Goal: Check status: Check status

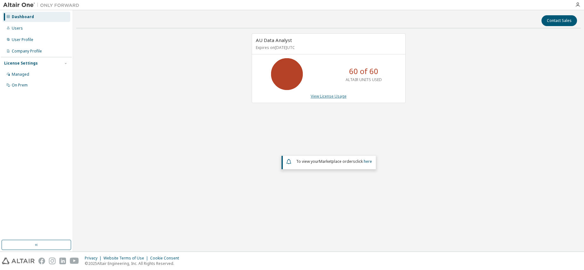
click at [326, 97] on link "View License Usage" at bounding box center [329, 95] width 36 height 5
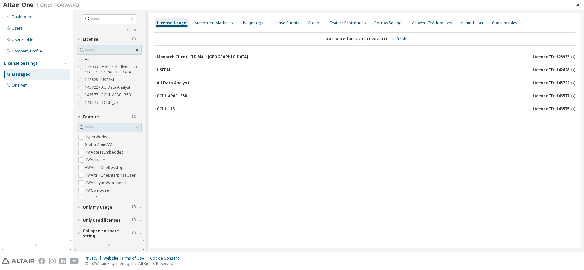
click at [187, 80] on div "AU Data Analyst" at bounding box center [173, 82] width 32 height 5
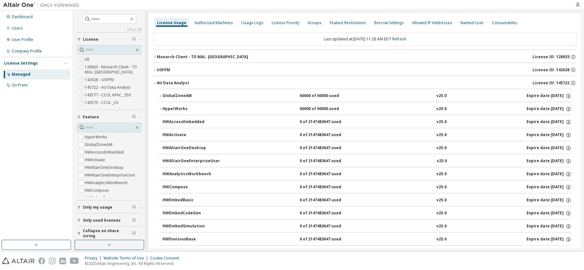
click at [183, 94] on div "GlobalZoneAM" at bounding box center [191, 96] width 57 height 6
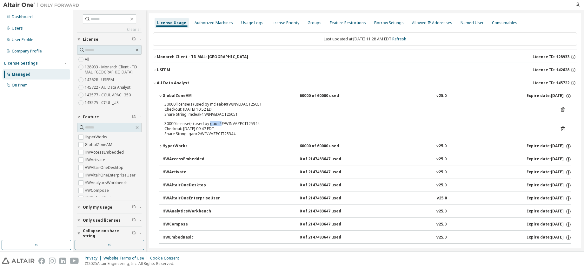
drag, startPoint x: 209, startPoint y: 123, endPoint x: 219, endPoint y: 123, distance: 10.8
click at [219, 123] on div "30000 license(s) used by gaoc2@WINVAZPCIT25344" at bounding box center [357, 123] width 386 height 5
